Goal: Task Accomplishment & Management: Manage account settings

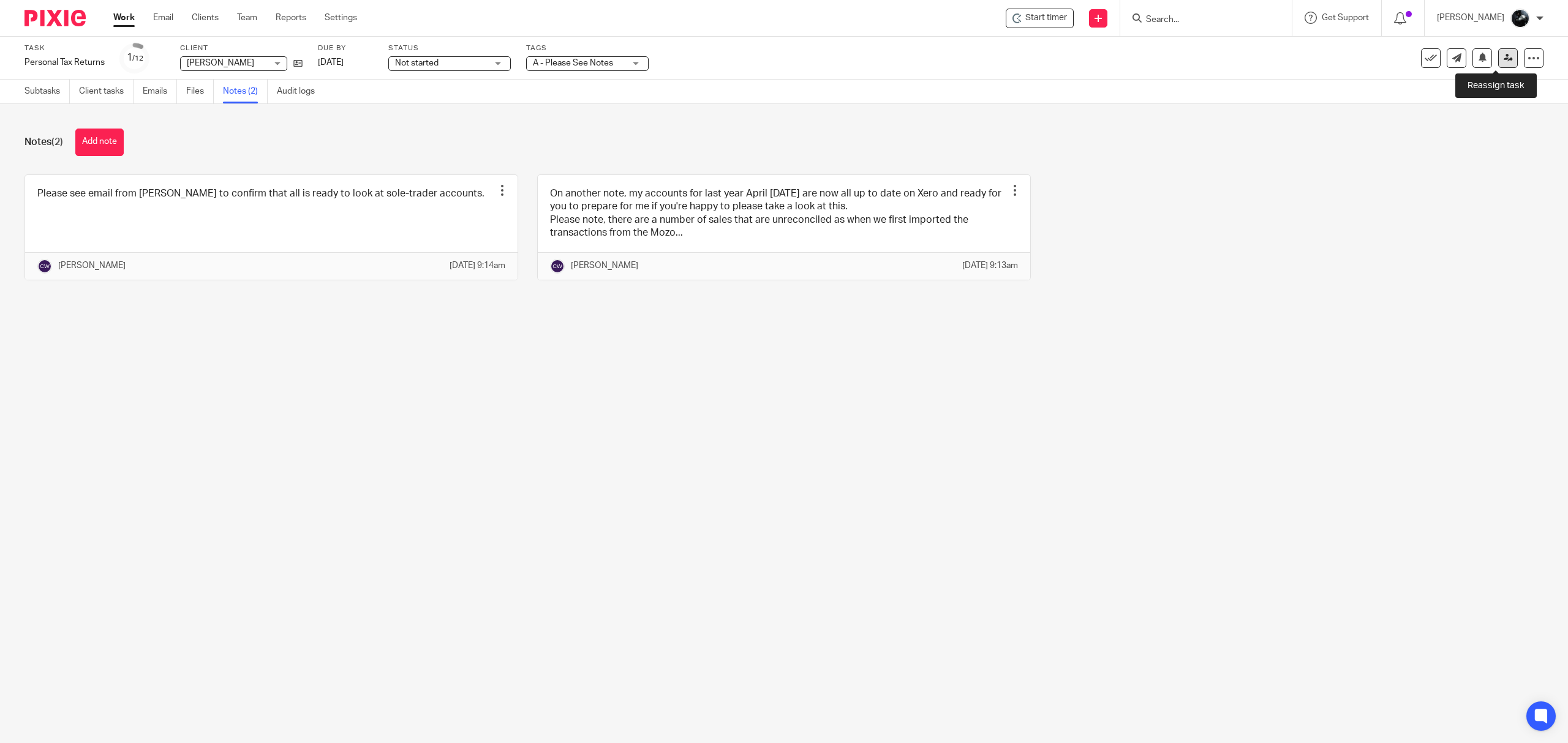
click at [1498, 62] on link at bounding box center [1507, 58] width 19 height 19
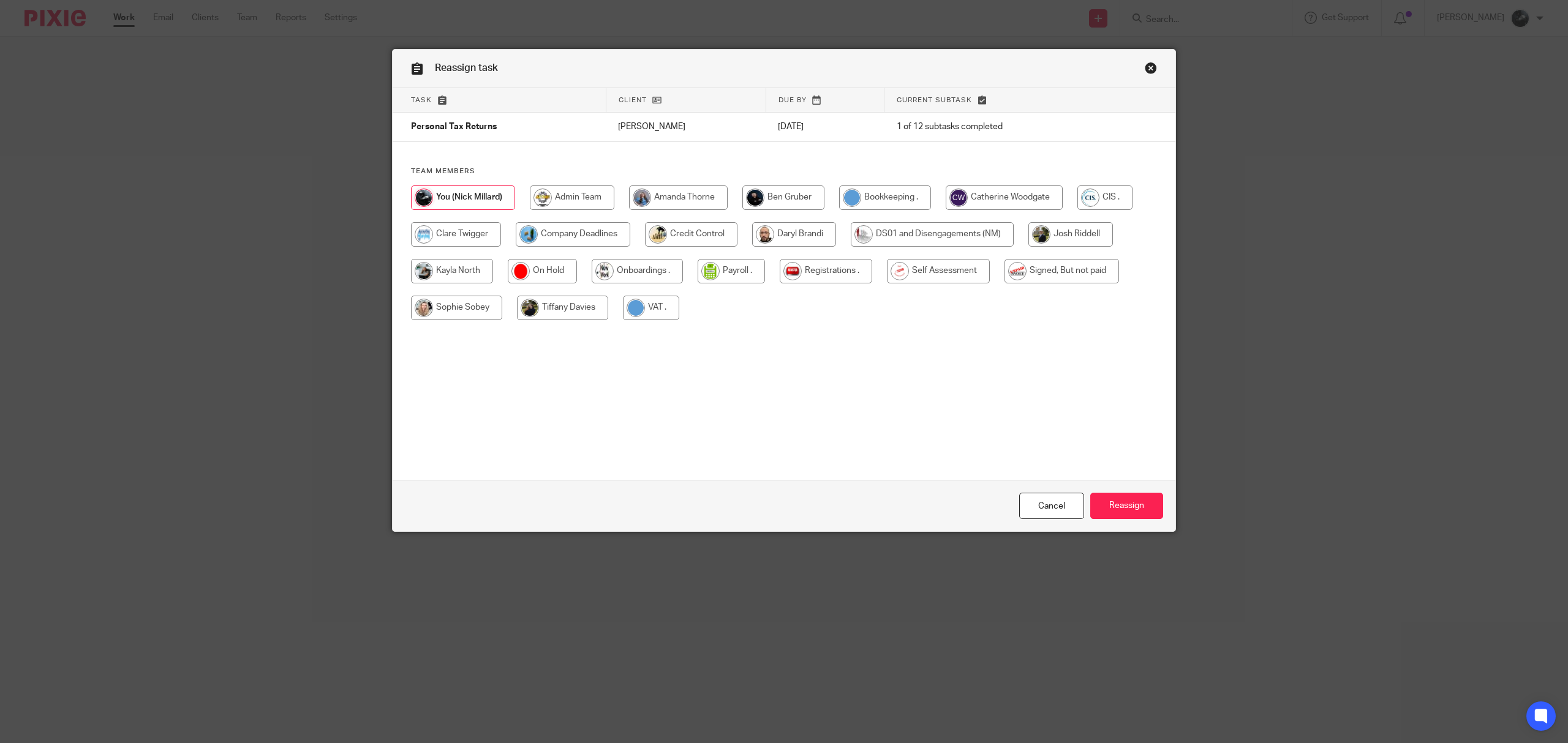
click at [799, 196] on input "radio" at bounding box center [783, 198] width 82 height 24
radio input "true"
click at [1134, 493] on input "Reassign" at bounding box center [1126, 506] width 73 height 26
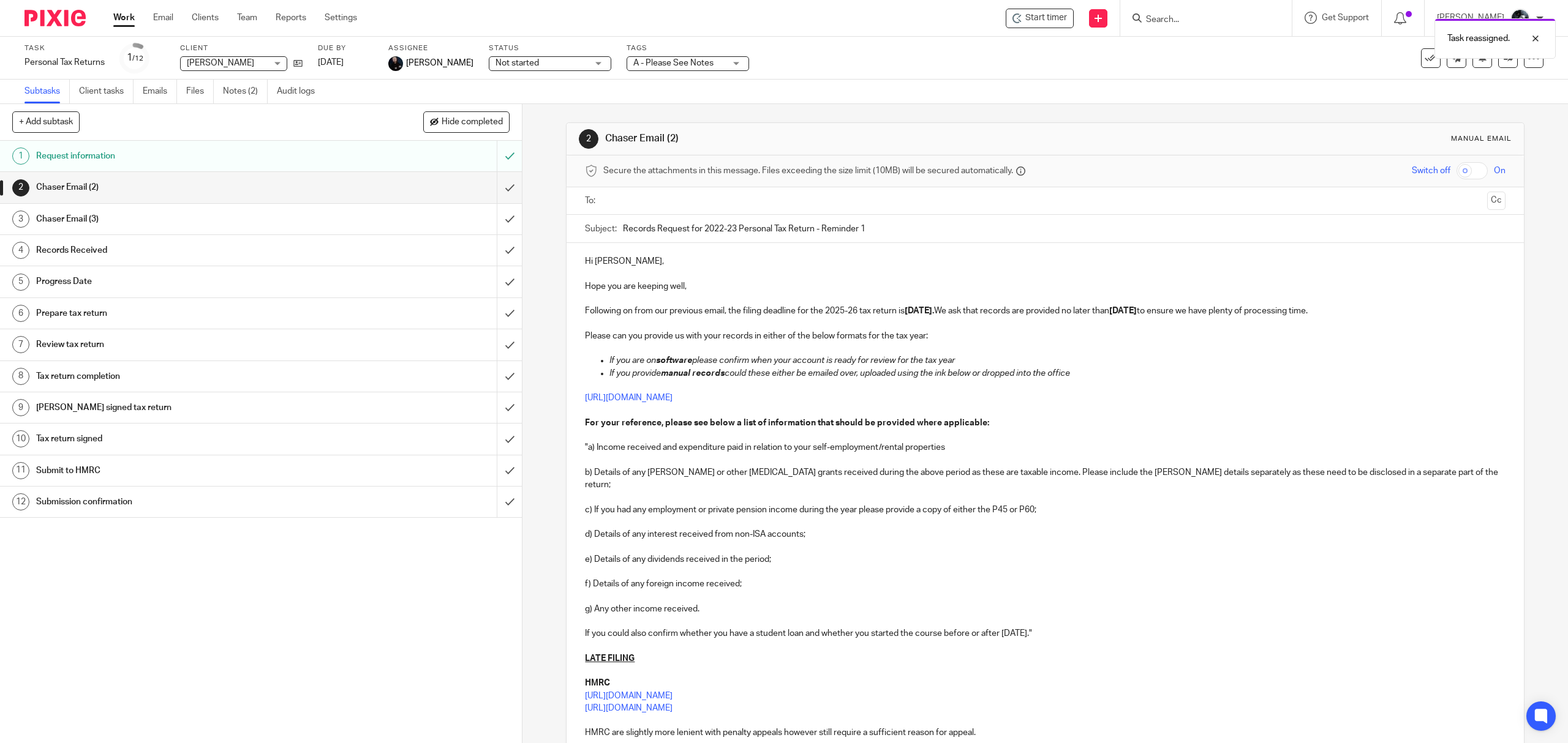
click at [49, 14] on img at bounding box center [55, 18] width 61 height 16
